Goal: Information Seeking & Learning: Compare options

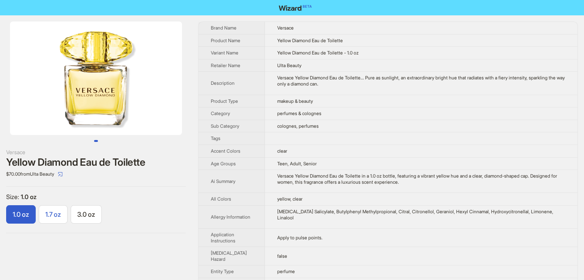
click at [64, 216] on label "1.7 oz" at bounding box center [53, 214] width 29 height 18
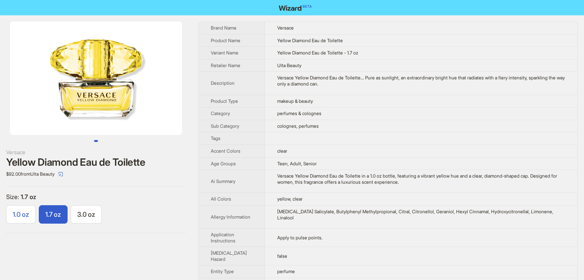
click at [20, 214] on span "1.0 oz" at bounding box center [21, 215] width 16 height 8
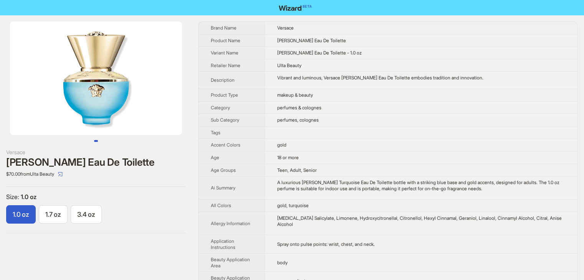
click at [432, 254] on td "body" at bounding box center [420, 263] width 313 height 18
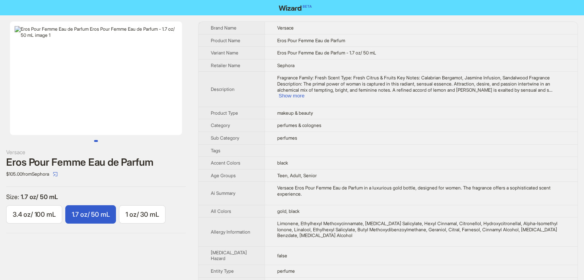
click at [383, 157] on td "black" at bounding box center [420, 163] width 313 height 13
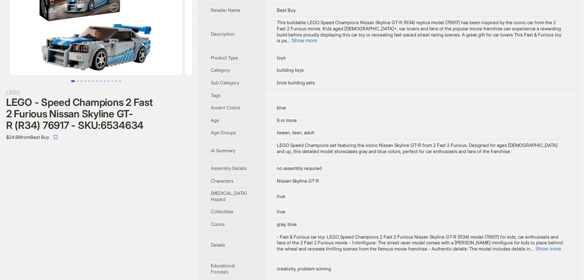
scroll to position [61, 0]
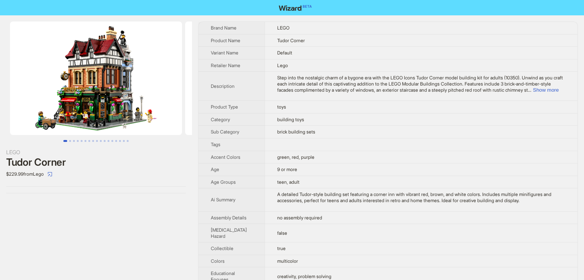
click at [333, 148] on td at bounding box center [420, 144] width 313 height 13
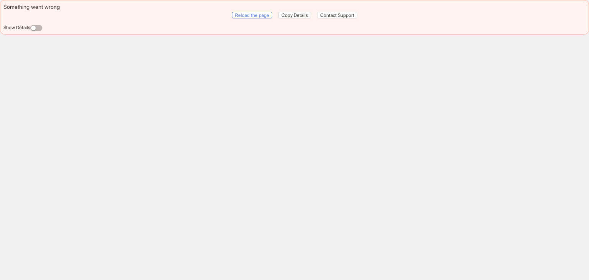
click at [250, 14] on span "Reload the page" at bounding box center [252, 15] width 34 height 6
click at [264, 15] on span "Reload the page" at bounding box center [252, 15] width 34 height 6
click at [36, 27] on div "button" at bounding box center [33, 28] width 5 height 5
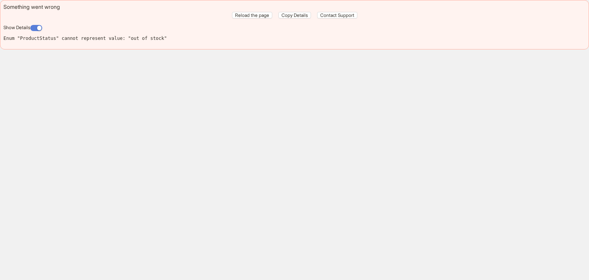
click at [37, 30] on span "button" at bounding box center [36, 28] width 12 height 6
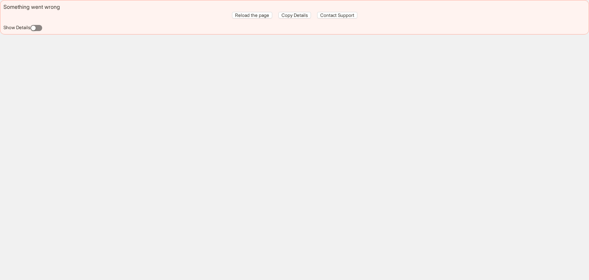
click at [41, 29] on span "button" at bounding box center [36, 28] width 12 height 6
